Goal: Check status

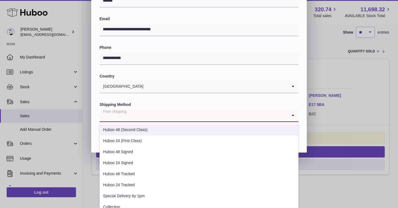
scroll to position [192, 0]
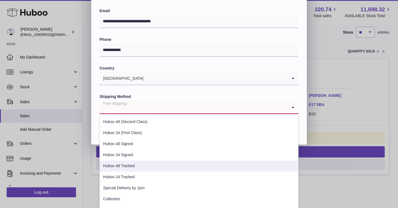
click at [132, 164] on li "Huboo 48 Tracked" at bounding box center [199, 166] width 198 height 11
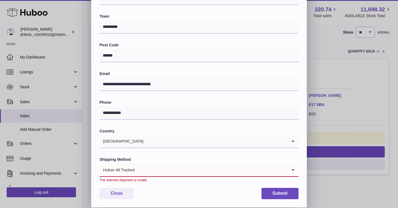
scroll to position [129, 0]
click at [280, 193] on button "Submit" at bounding box center [279, 193] width 37 height 11
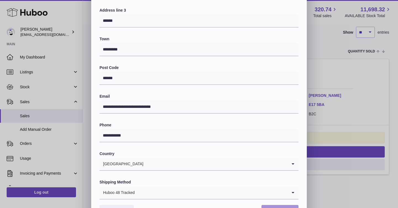
scroll to position [124, 0]
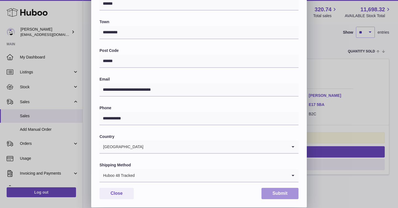
click at [279, 194] on button "Submit" at bounding box center [279, 193] width 37 height 11
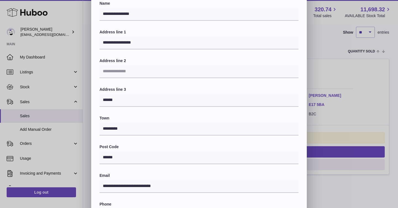
scroll to position [0, 0]
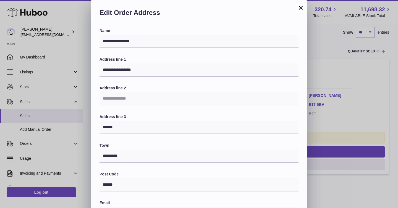
click at [84, 18] on div "**********" at bounding box center [199, 165] width 398 height 331
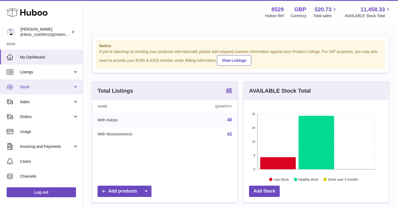
click at [75, 87] on link "Stock" at bounding box center [41, 87] width 83 height 15
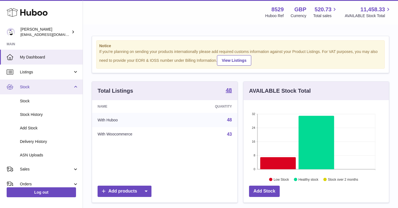
click at [75, 86] on link "Stock" at bounding box center [41, 87] width 83 height 15
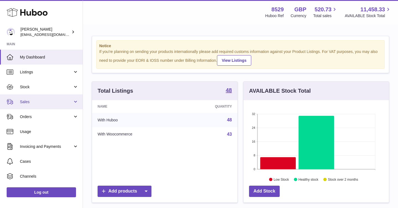
click at [75, 101] on link "Sales" at bounding box center [41, 101] width 83 height 15
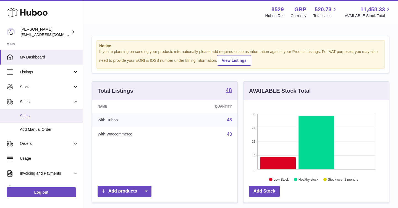
click at [31, 117] on span "Sales" at bounding box center [49, 115] width 59 height 5
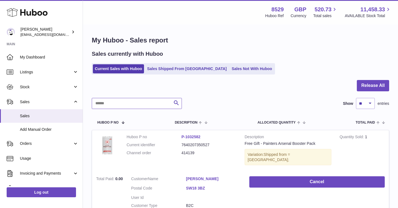
click at [124, 101] on input "text" at bounding box center [137, 103] width 90 height 11
type input "*"
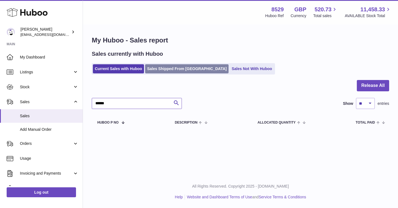
type input "******"
click at [180, 68] on link "Sales Shipped From [GEOGRAPHIC_DATA]" at bounding box center [186, 68] width 83 height 9
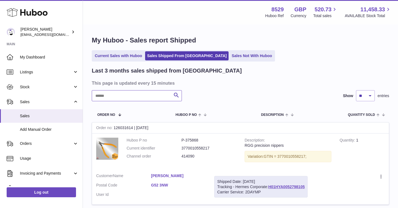
click at [119, 95] on input "text" at bounding box center [137, 95] width 90 height 11
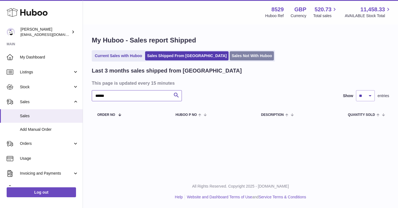
type input "******"
click at [229, 55] on link "Sales Not With Huboo" at bounding box center [251, 55] width 44 height 9
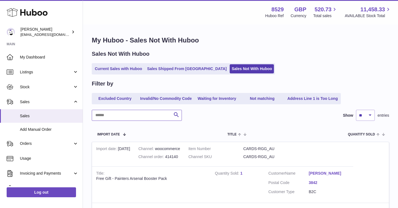
click at [122, 114] on input "text" at bounding box center [137, 115] width 90 height 11
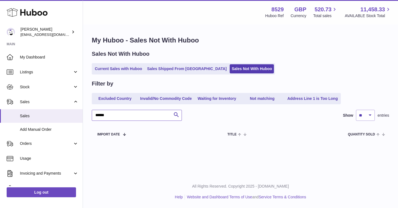
type input "******"
